Goal: Transaction & Acquisition: Purchase product/service

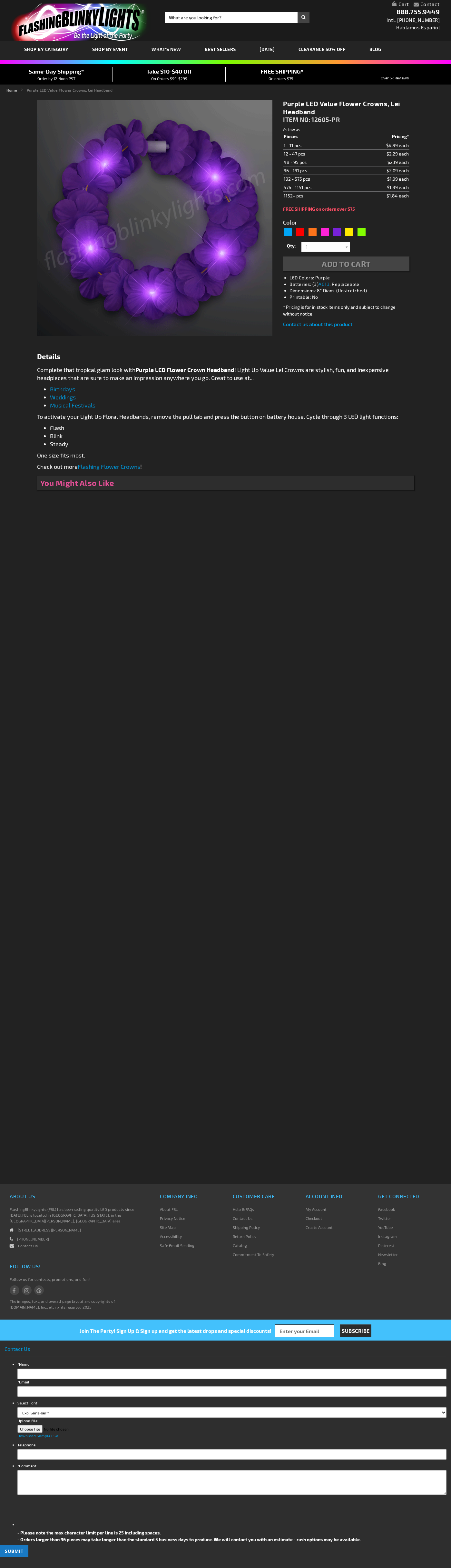
type input "5640"
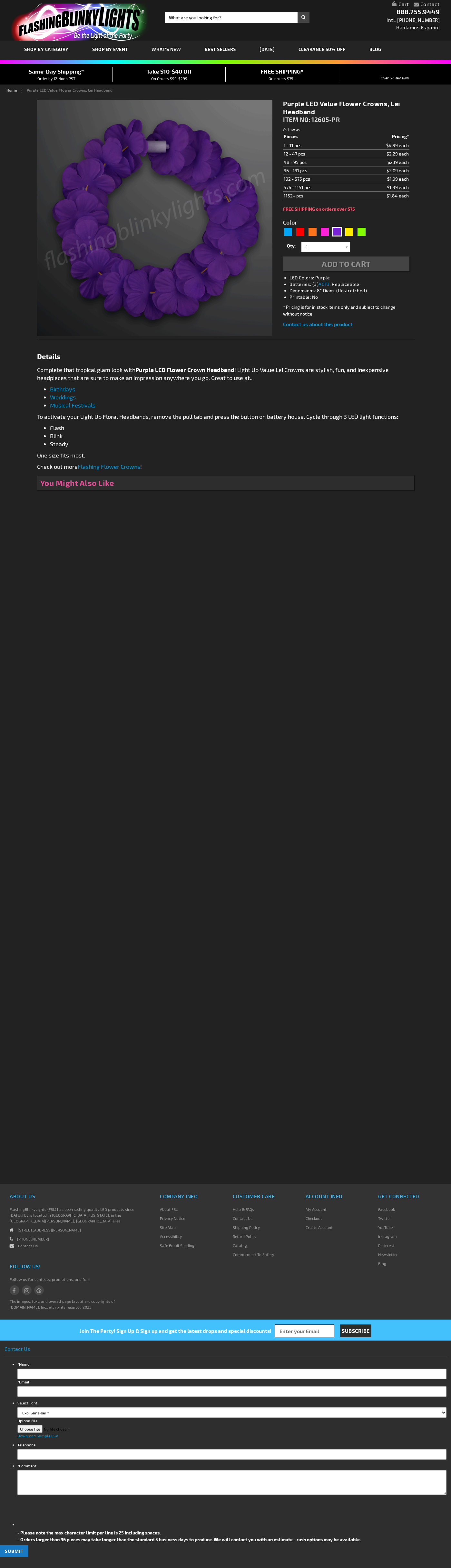
type input "5640"
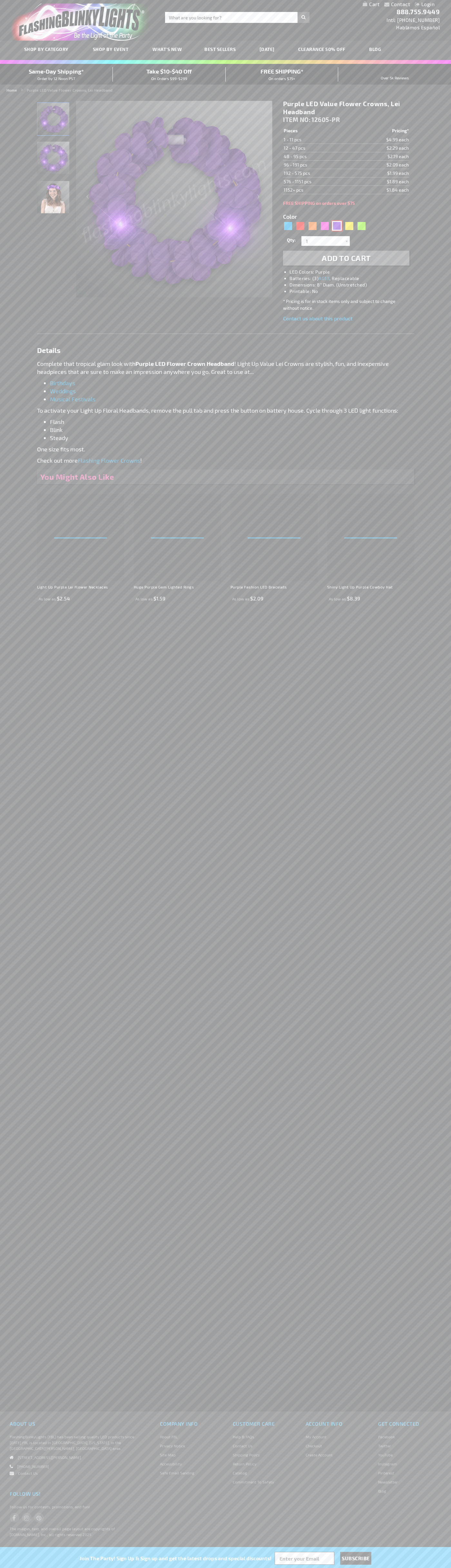
click at [338, 226] on div "Purple" at bounding box center [338, 226] width 10 height 10
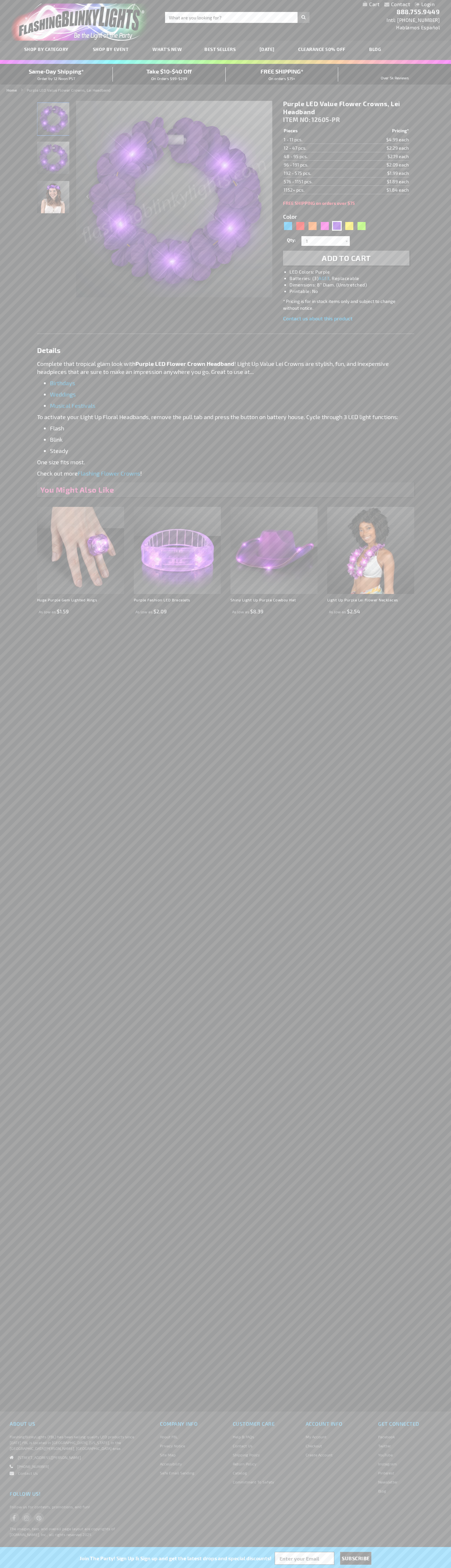
click at [346, 258] on span "Add to Cart" at bounding box center [346, 258] width 49 height 10
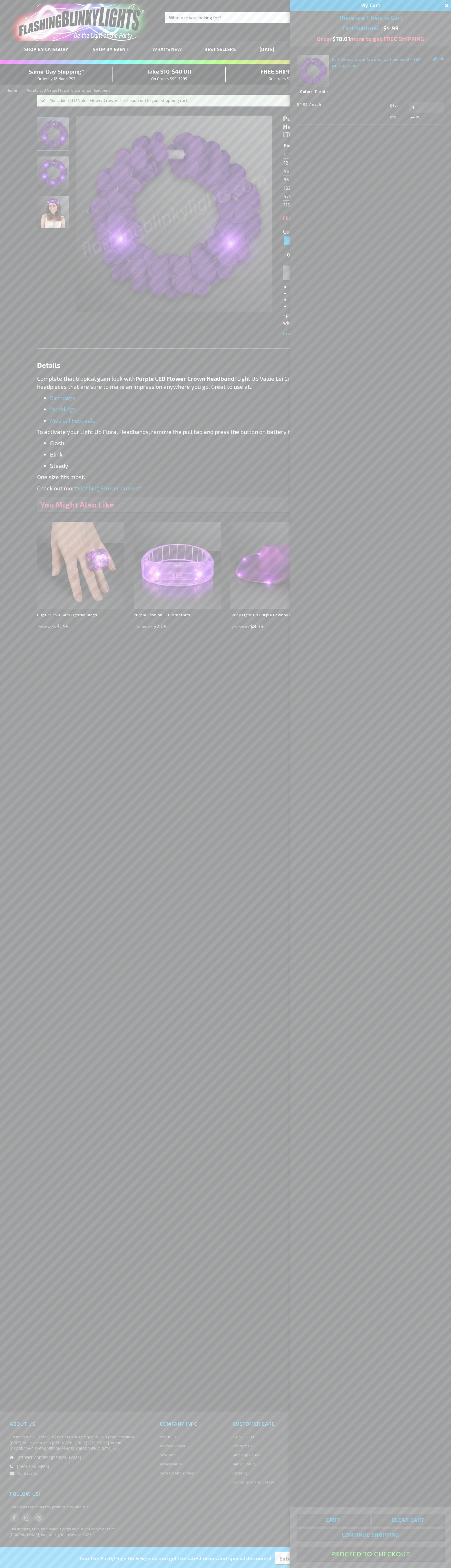
click at [370, 1554] on button "Proceed To Checkout" at bounding box center [370, 1553] width 147 height 15
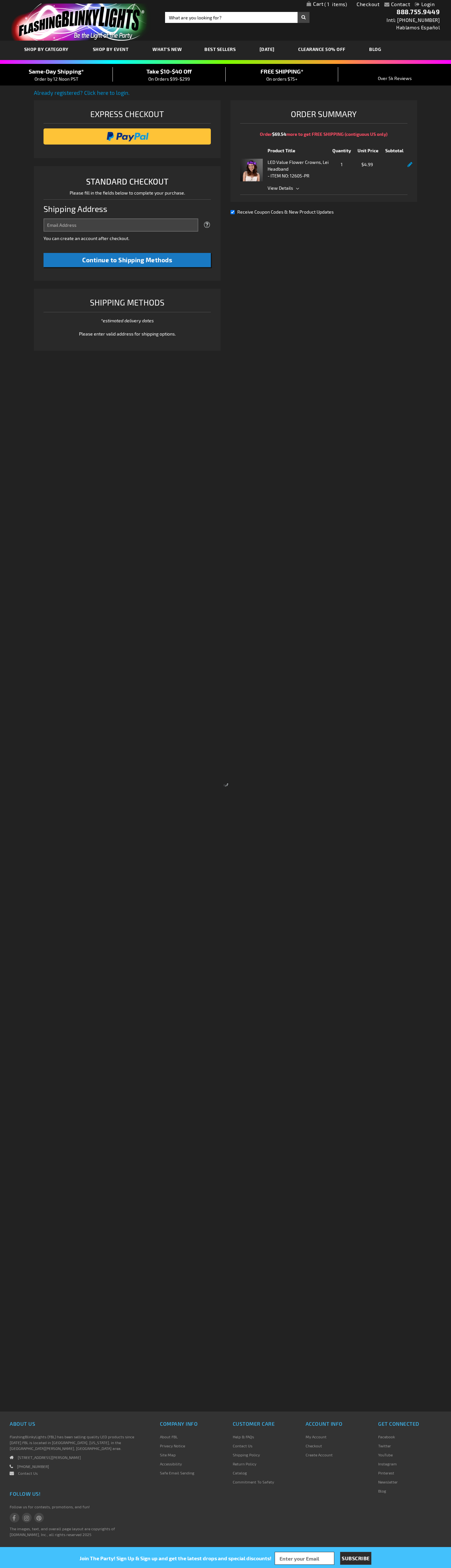
select select "US"
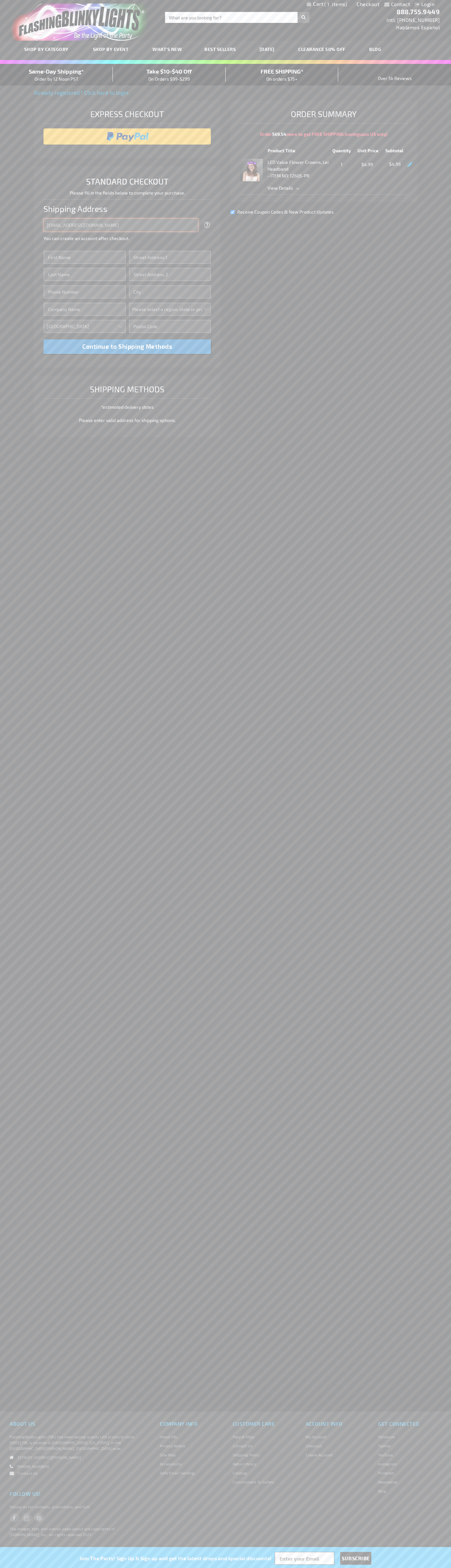
type input "johnsmith005@storebotmail.joonix.net"
type input "John"
type input "1600 Amphitheatre Parkway"
type input "First floor"
type input "mountain view"
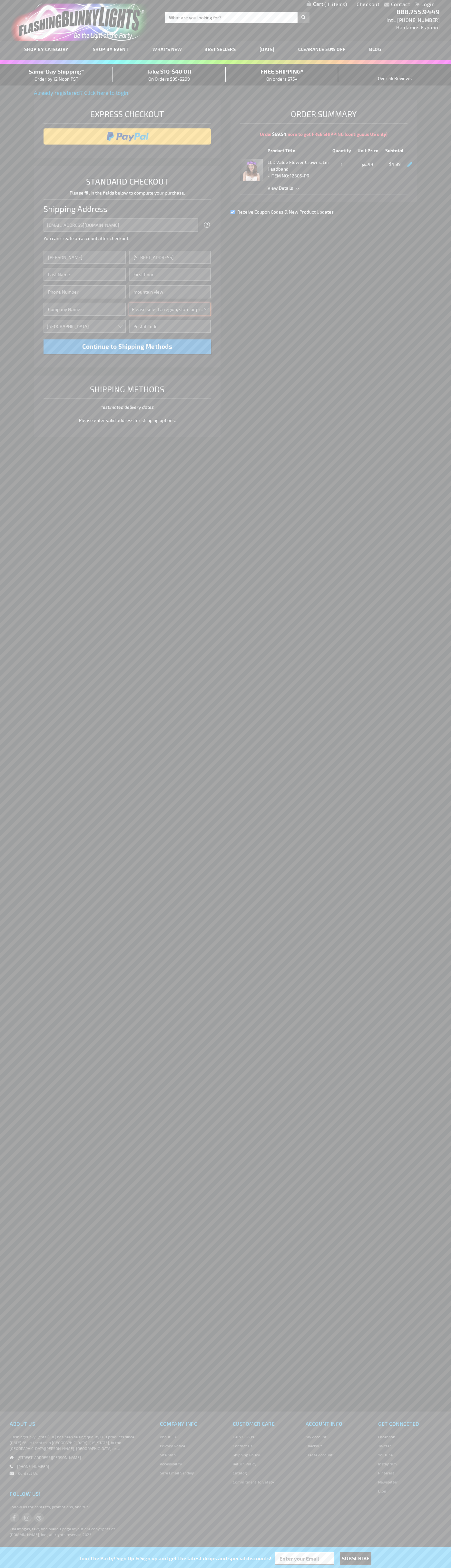
select select "12"
type input "94043"
type input "Smith"
type input "6502530000"
type input "John Smith"
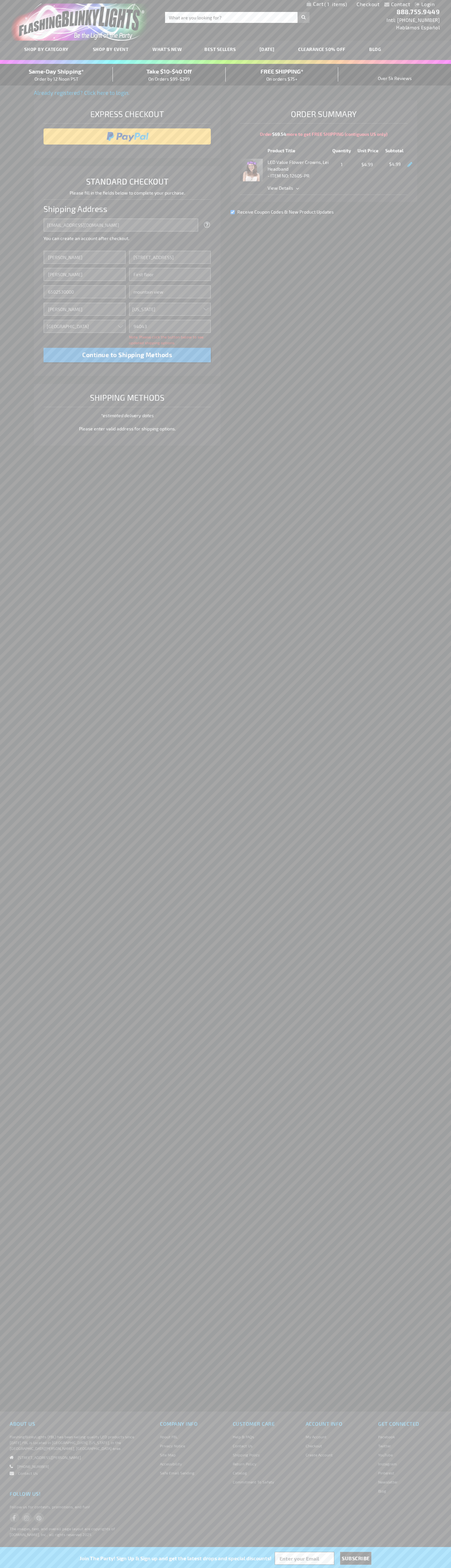
click at [56, 75] on div "Same-Day Shipping* Order by 12 Noon PST" at bounding box center [56, 75] width 113 height 16
click at [127, 137] on input "image" at bounding box center [127, 136] width 161 height 13
